Goal: Task Accomplishment & Management: Use online tool/utility

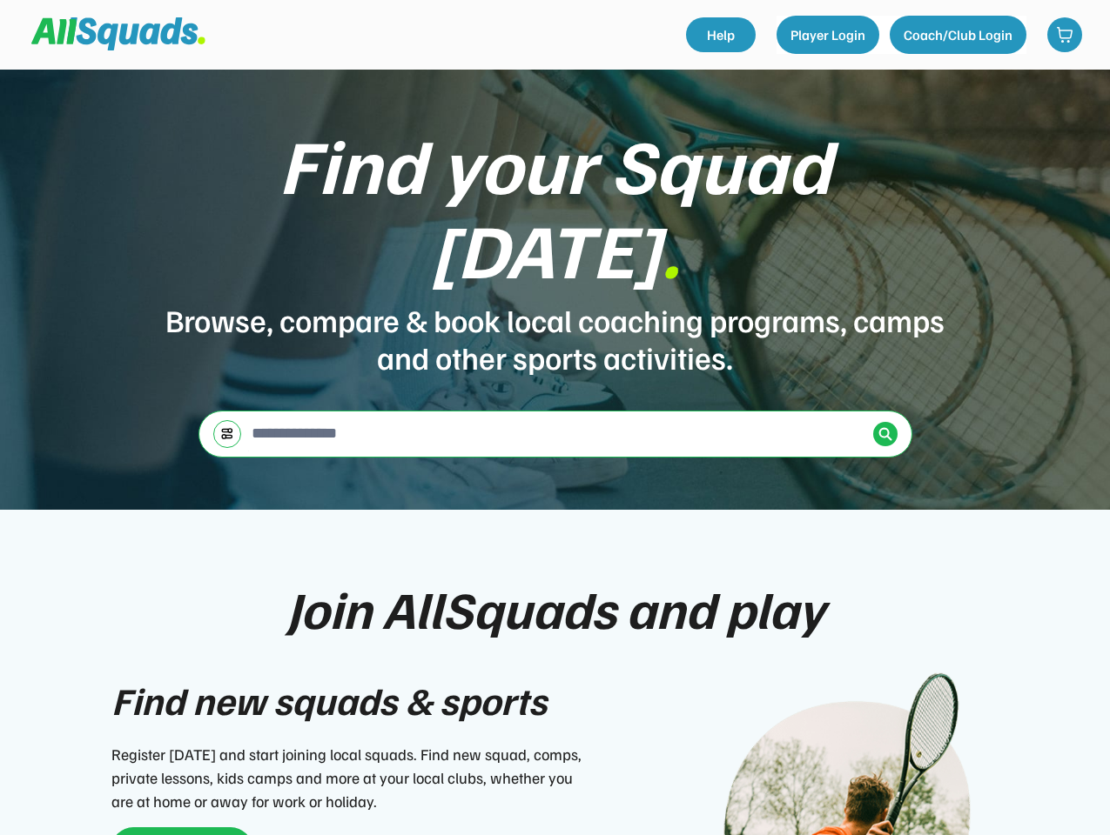
click at [554, 418] on div "Find your Squad [DATE] . Browse, compare & book local coaching programs, camps …" at bounding box center [555, 290] width 1110 height 440
click at [554, 453] on div "Find your Squad [DATE] . Browse, compare & book local coaching programs, camps …" at bounding box center [555, 290] width 1110 height 440
click at [554, 301] on div "Browse, compare & book local coaching programs, camps and other sports activiti…" at bounding box center [555, 338] width 783 height 75
click at [555, 237] on div "Find your Squad [DATE] ." at bounding box center [555, 206] width 783 height 169
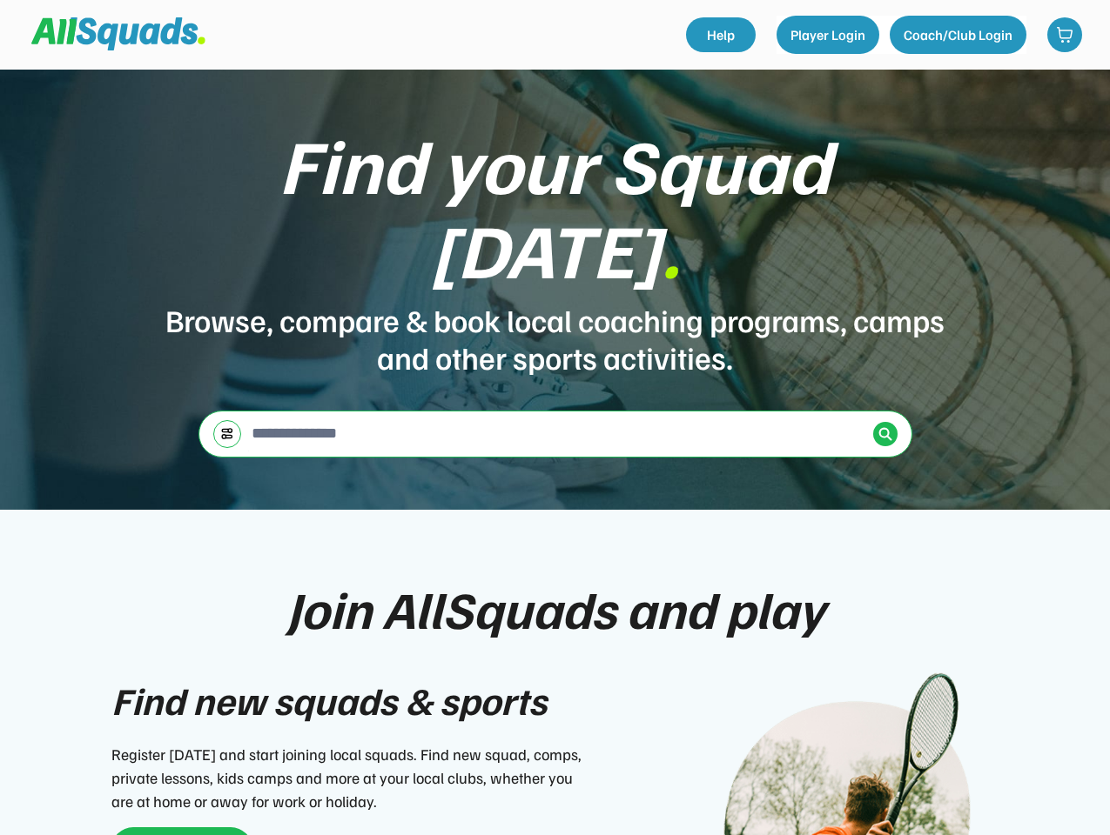
click at [554, 194] on div "Find your Squad [DATE] ." at bounding box center [555, 206] width 783 height 169
click at [555, 301] on div "Browse, compare & book local coaching programs, camps and other sports activiti…" at bounding box center [555, 338] width 783 height 75
click at [555, 416] on input "input" at bounding box center [557, 433] width 618 height 35
click at [227, 427] on img at bounding box center [227, 433] width 14 height 13
